Goal: Information Seeking & Learning: Learn about a topic

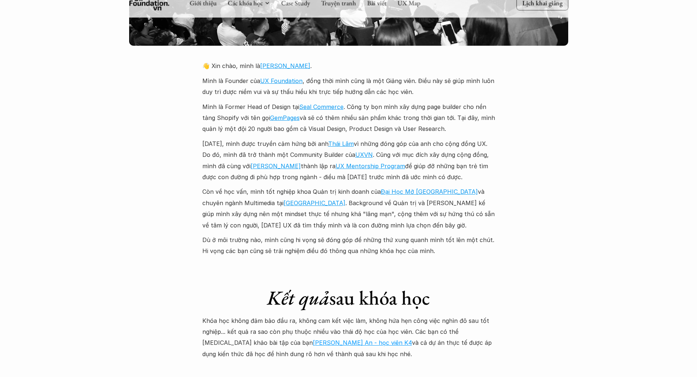
scroll to position [1610, 0]
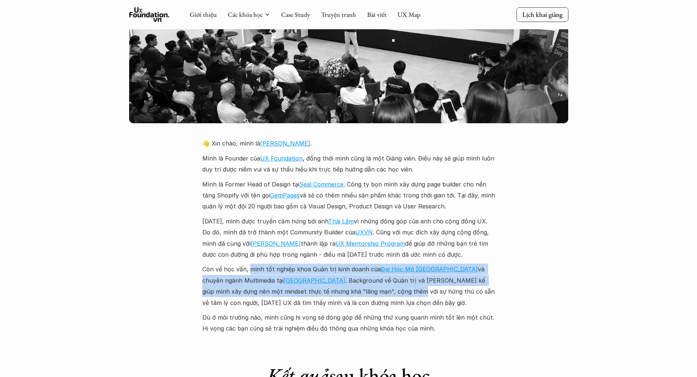
drag, startPoint x: 248, startPoint y: 256, endPoint x: 323, endPoint y: 281, distance: 78.5
click at [323, 281] on p "Còn về học vấn, mình tốt nghiệp khoa Quản trị kinh doanh của [GEOGRAPHIC_DATA] …" at bounding box center [348, 286] width 293 height 45
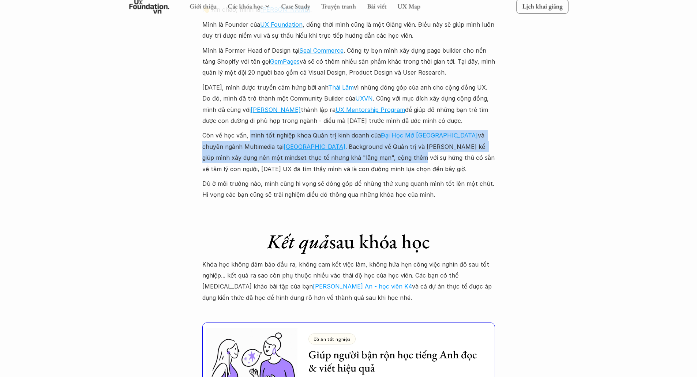
scroll to position [1939, 0]
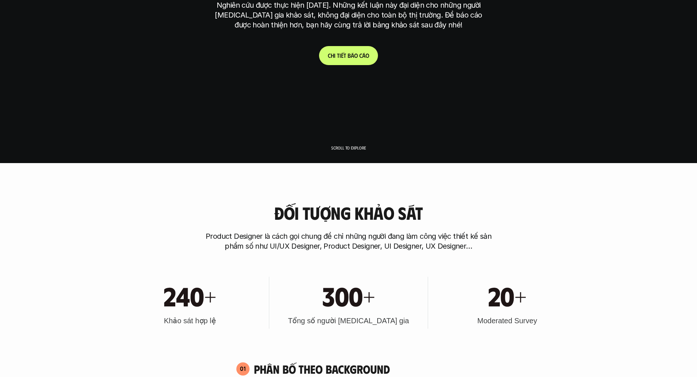
scroll to position [146, 0]
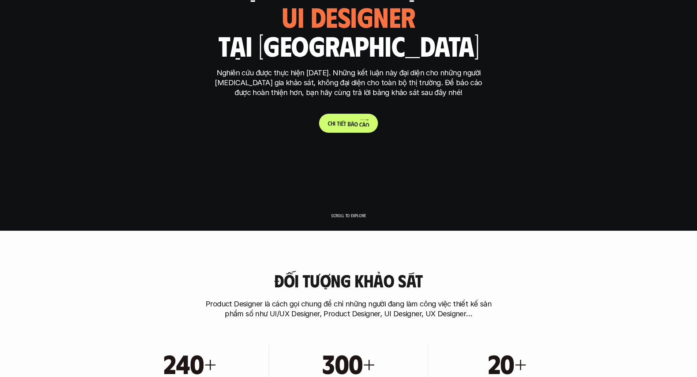
click at [330, 124] on p "C h i t i ế t b á o c á o" at bounding box center [348, 123] width 41 height 7
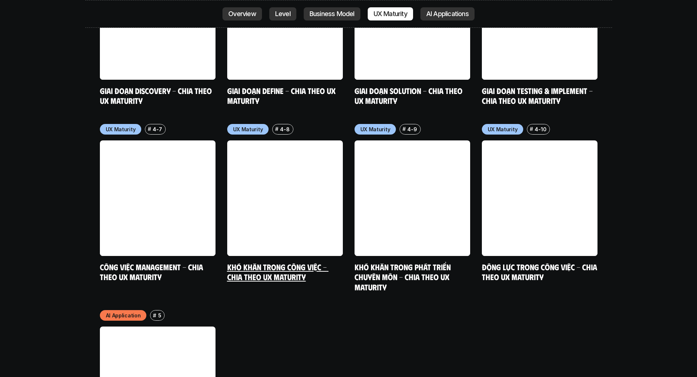
scroll to position [3934, 0]
